Goal: Transaction & Acquisition: Book appointment/travel/reservation

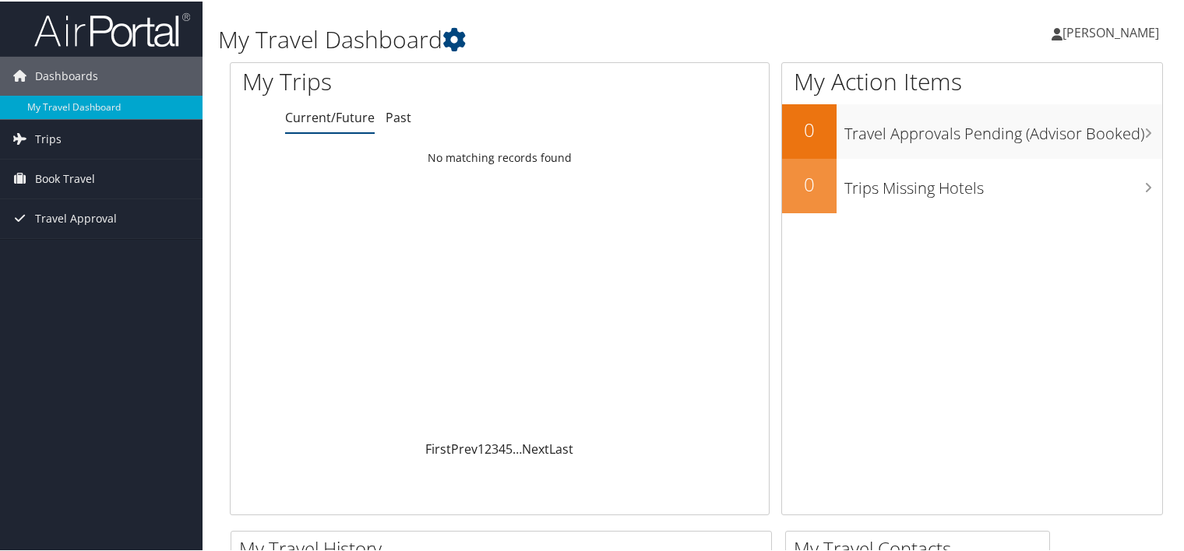
click at [330, 119] on link "Current/Future" at bounding box center [330, 115] width 90 height 17
click at [83, 174] on span "Book Travel" at bounding box center [65, 177] width 60 height 39
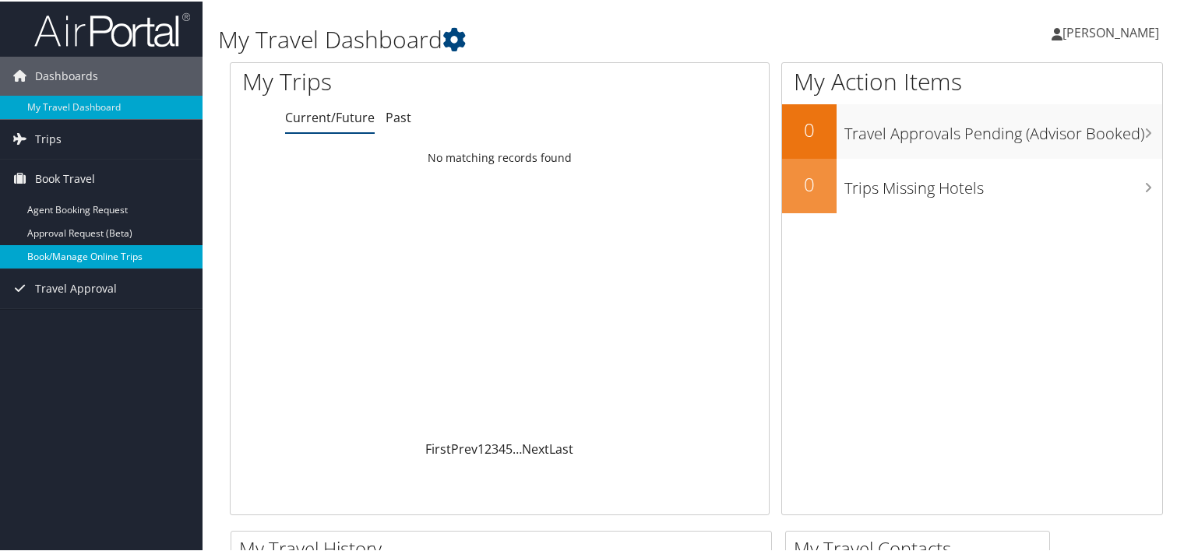
click at [69, 261] on link "Book/Manage Online Trips" at bounding box center [101, 255] width 202 height 23
